Goal: Task Accomplishment & Management: Use online tool/utility

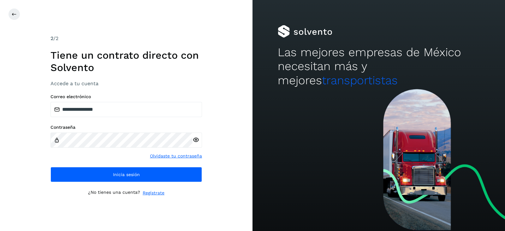
click at [110, 165] on div "**********" at bounding box center [125, 138] width 151 height 88
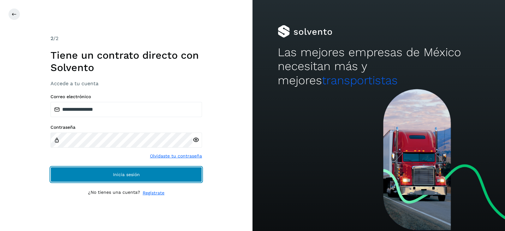
click at [110, 168] on button "Inicia sesión" at bounding box center [125, 174] width 151 height 15
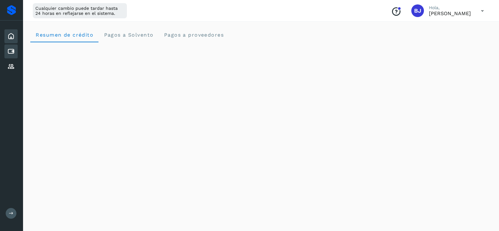
click at [9, 48] on icon at bounding box center [11, 52] width 8 height 8
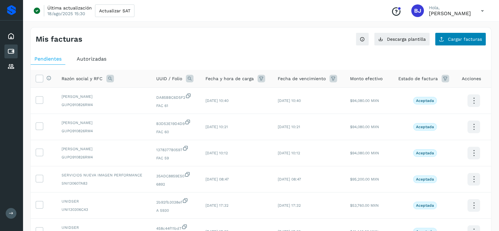
drag, startPoint x: 451, startPoint y: 49, endPoint x: 447, endPoint y: 45, distance: 5.8
click at [451, 49] on div "Mis facturas Ver instrucciones para cargar Facturas Descarga plantilla Cargar f…" at bounding box center [260, 211] width 461 height 368
click at [447, 45] on button "Cargar facturas" at bounding box center [460, 38] width 51 height 13
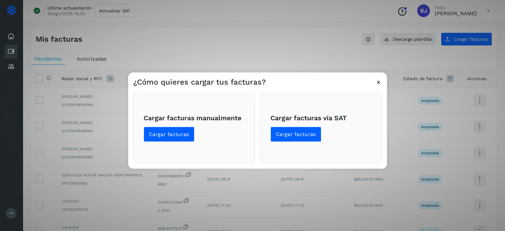
click at [181, 145] on div "Cargar facturas manualmente Cargar facturas" at bounding box center [194, 128] width 122 height 72
click at [180, 131] on span "Cargar facturas" at bounding box center [169, 134] width 40 height 7
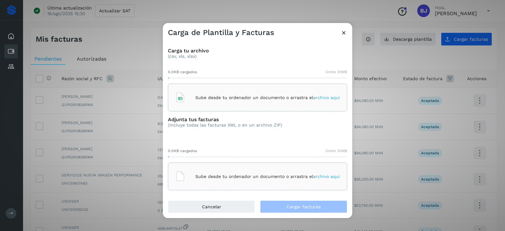
click at [197, 105] on div "Sube desde tu ordenador un documento o arrastra el archivo aquí" at bounding box center [257, 97] width 165 height 17
click at [217, 168] on div "Sube desde tu ordenador un documento o arrastra el archivo aquí" at bounding box center [257, 176] width 165 height 17
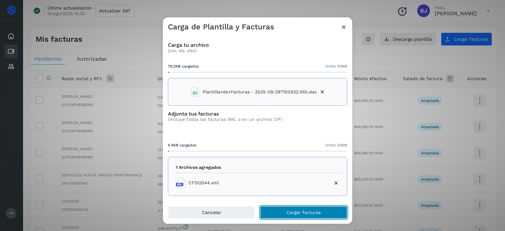
click at [306, 211] on span "Cargar facturas" at bounding box center [303, 212] width 34 height 4
